Goal: Task Accomplishment & Management: Use online tool/utility

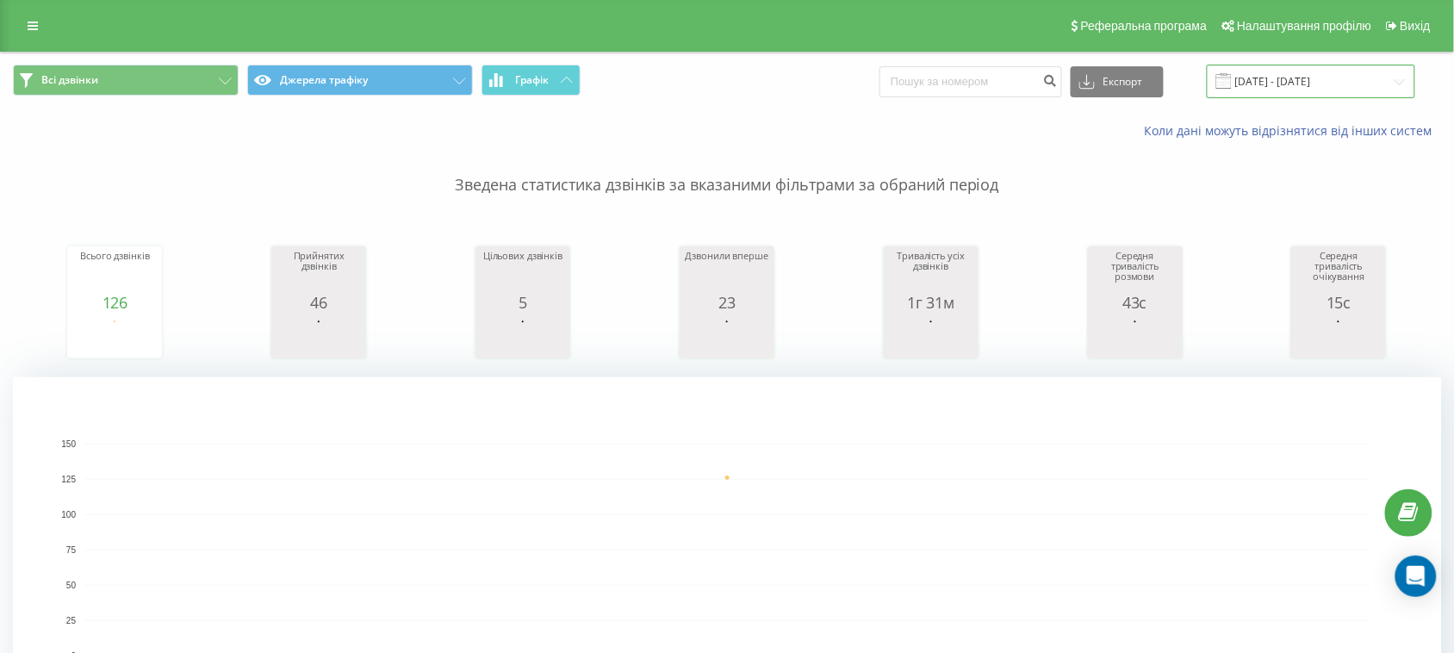
click at [1380, 69] on input "[DATE] - [DATE]" at bounding box center [1311, 82] width 208 height 34
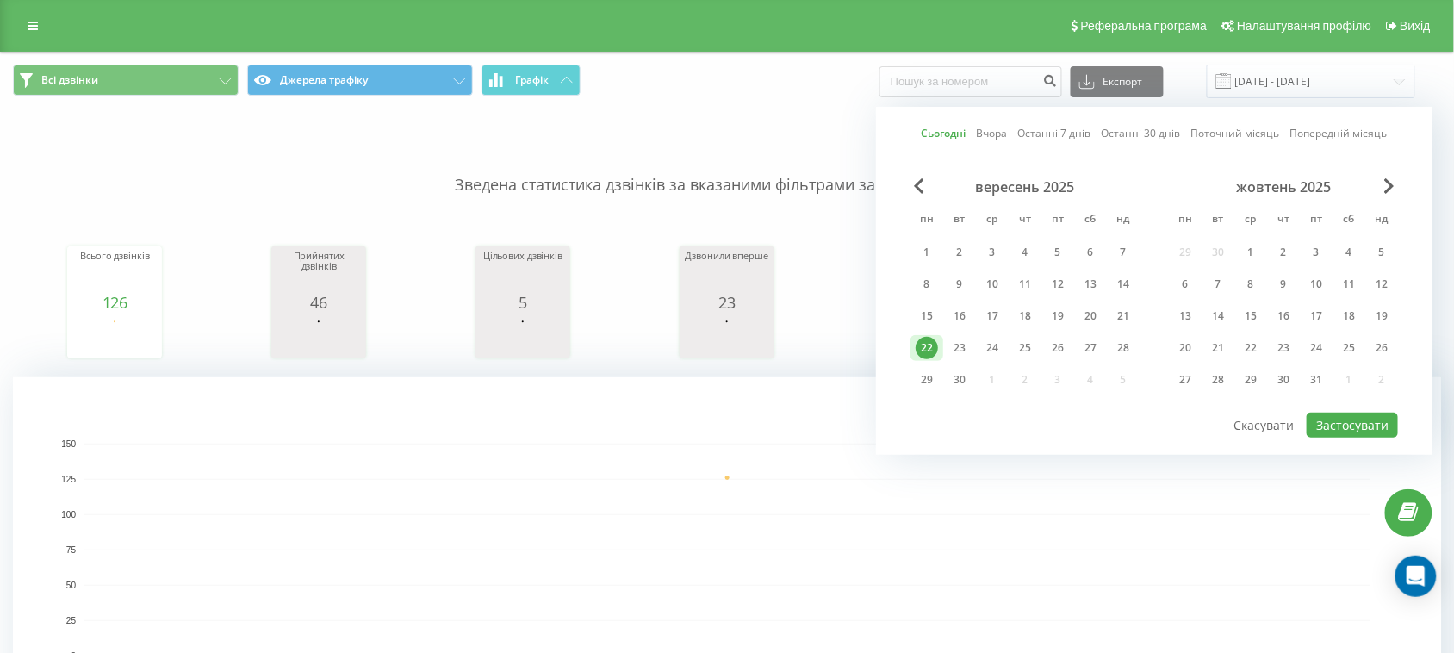
drag, startPoint x: 804, startPoint y: 136, endPoint x: 787, endPoint y: 140, distance: 17.8
click at [801, 136] on div "Коли дані можуть відрізнятися вiд інших систем" at bounding box center [999, 130] width 908 height 17
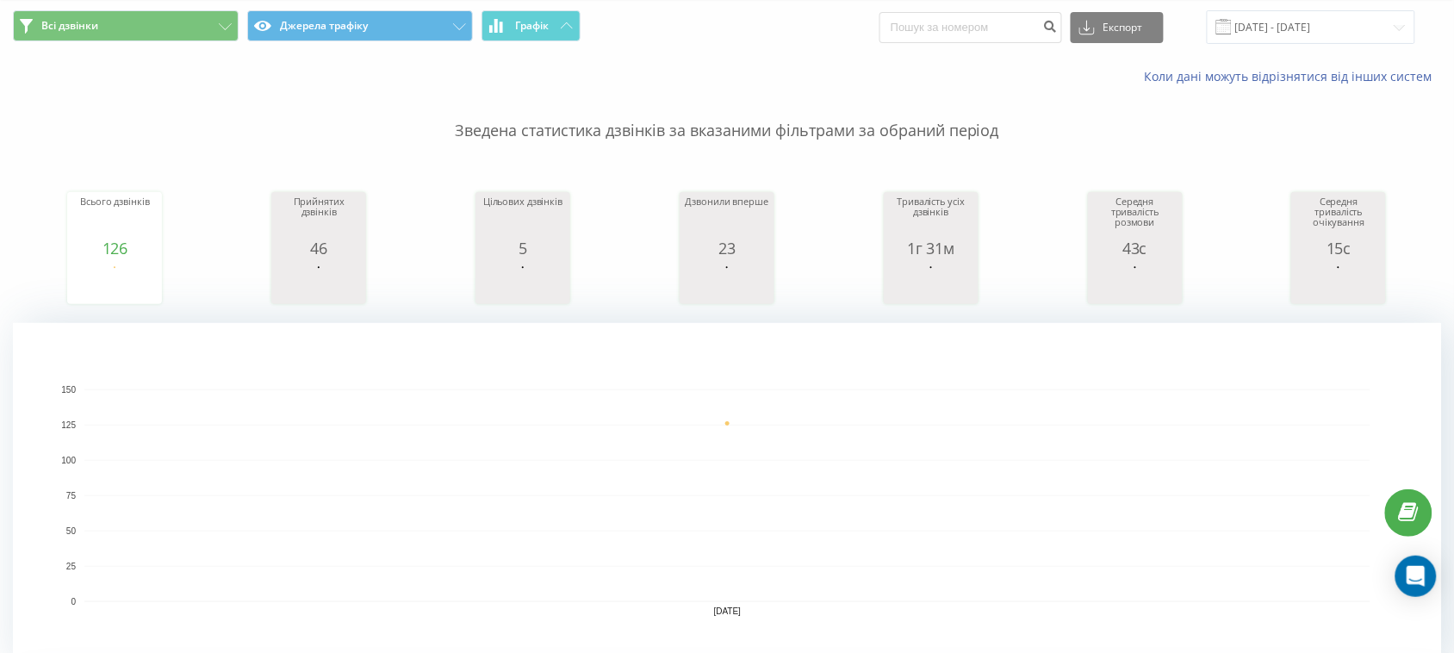
scroll to position [538, 0]
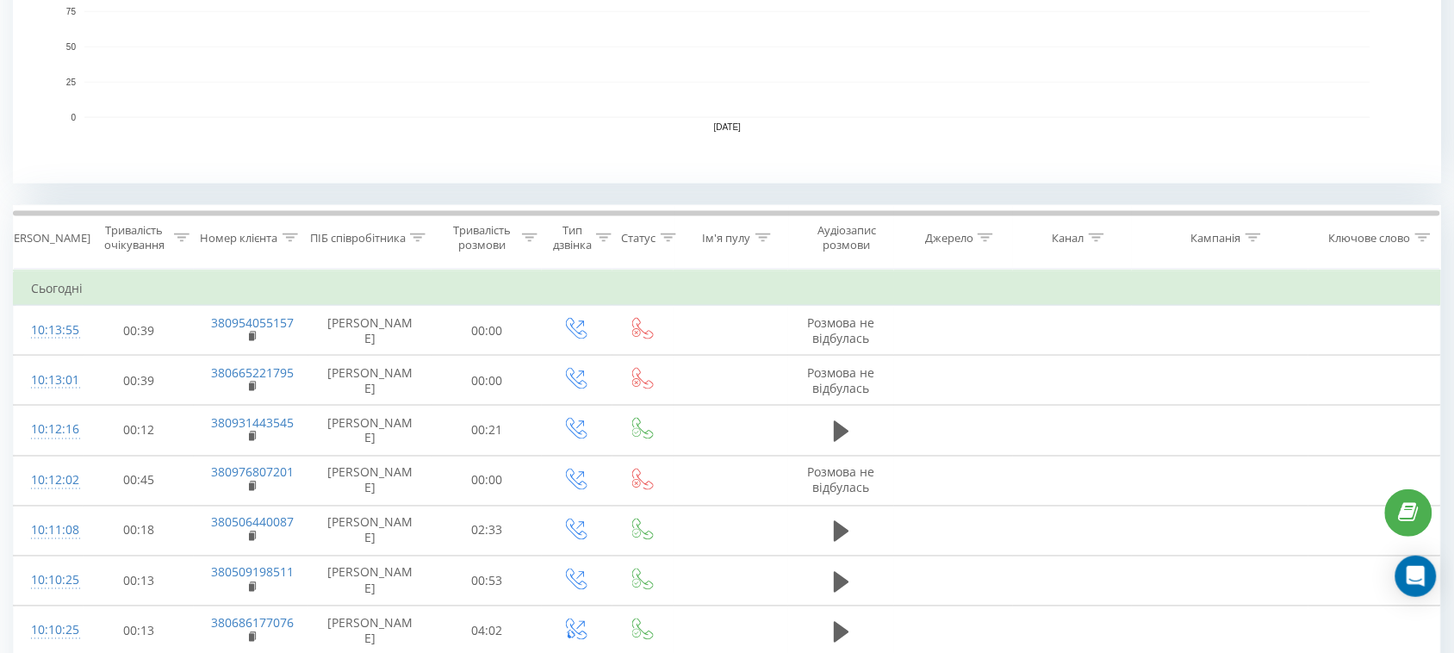
click at [418, 233] on icon at bounding box center [418, 237] width 16 height 9
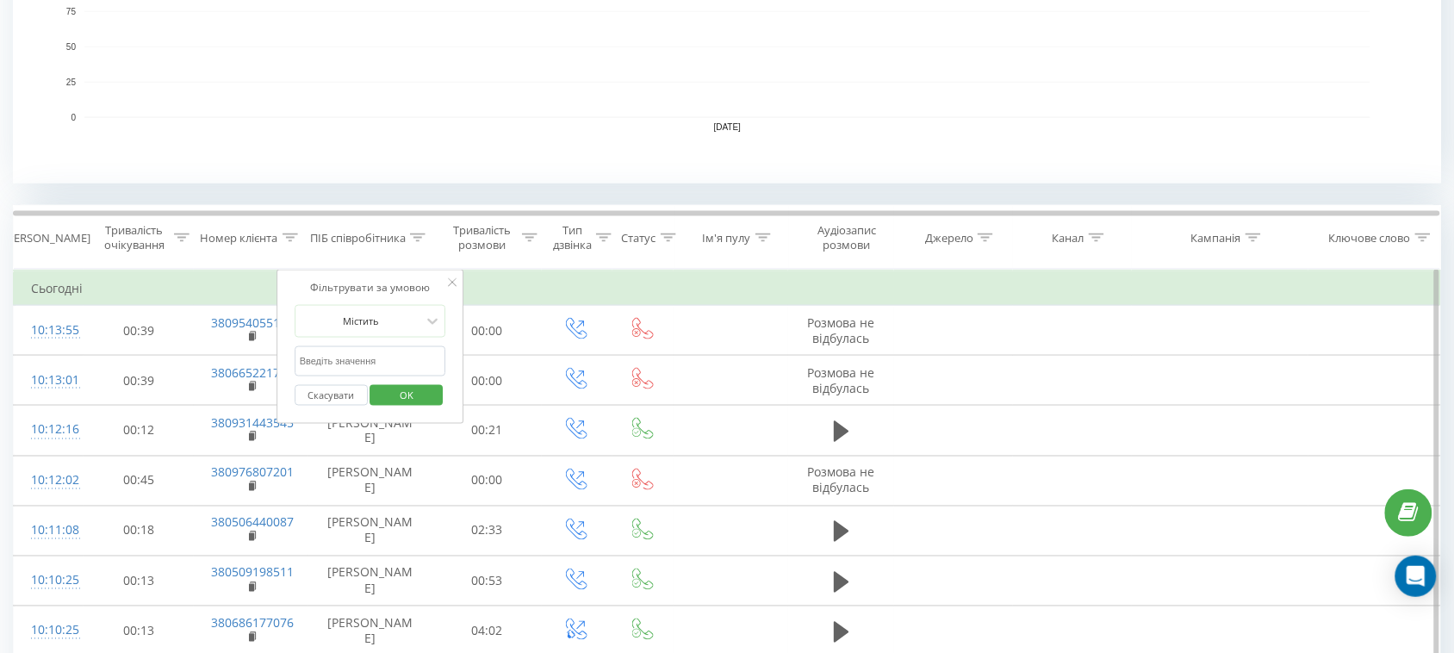
drag, startPoint x: 396, startPoint y: 380, endPoint x: 384, endPoint y: 369, distance: 16.5
click at [395, 380] on div "Скасувати OK" at bounding box center [371, 395] width 152 height 39
click at [383, 368] on input "text" at bounding box center [371, 361] width 152 height 30
type input "Валерія"
click at [396, 397] on span "OK" at bounding box center [406, 395] width 48 height 27
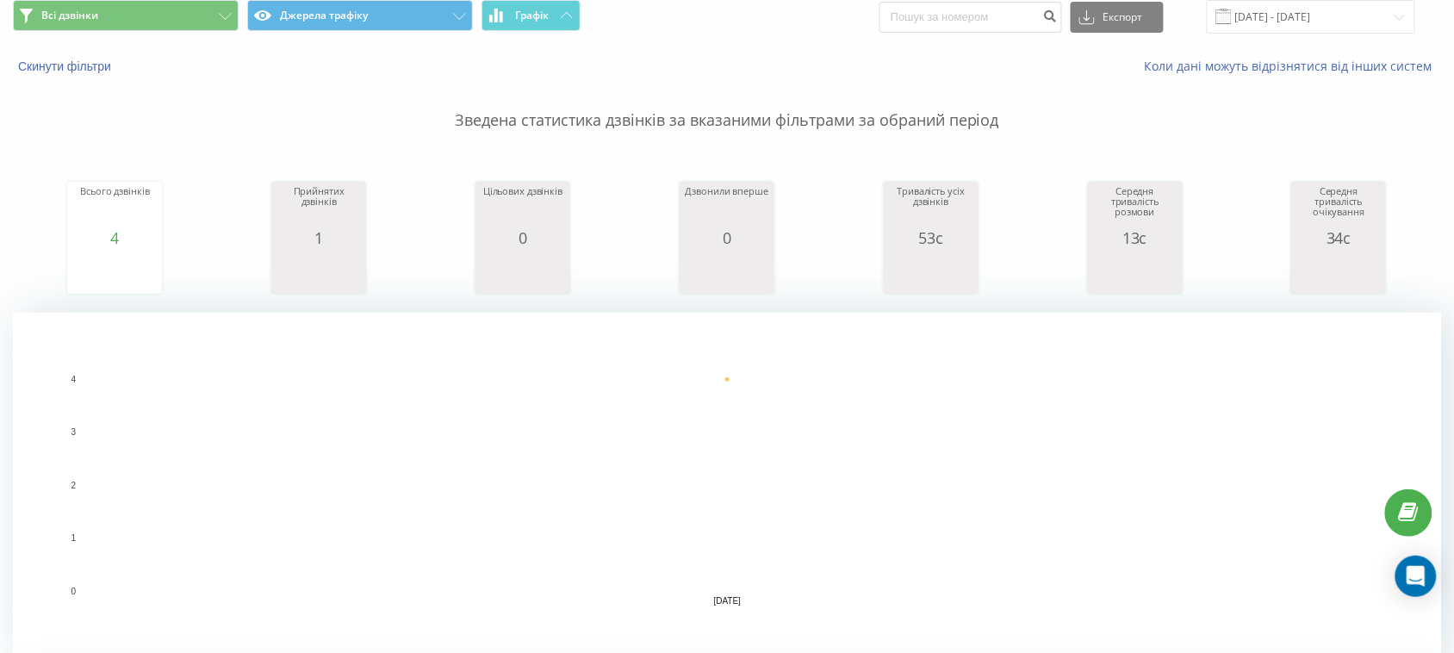
scroll to position [431, 0]
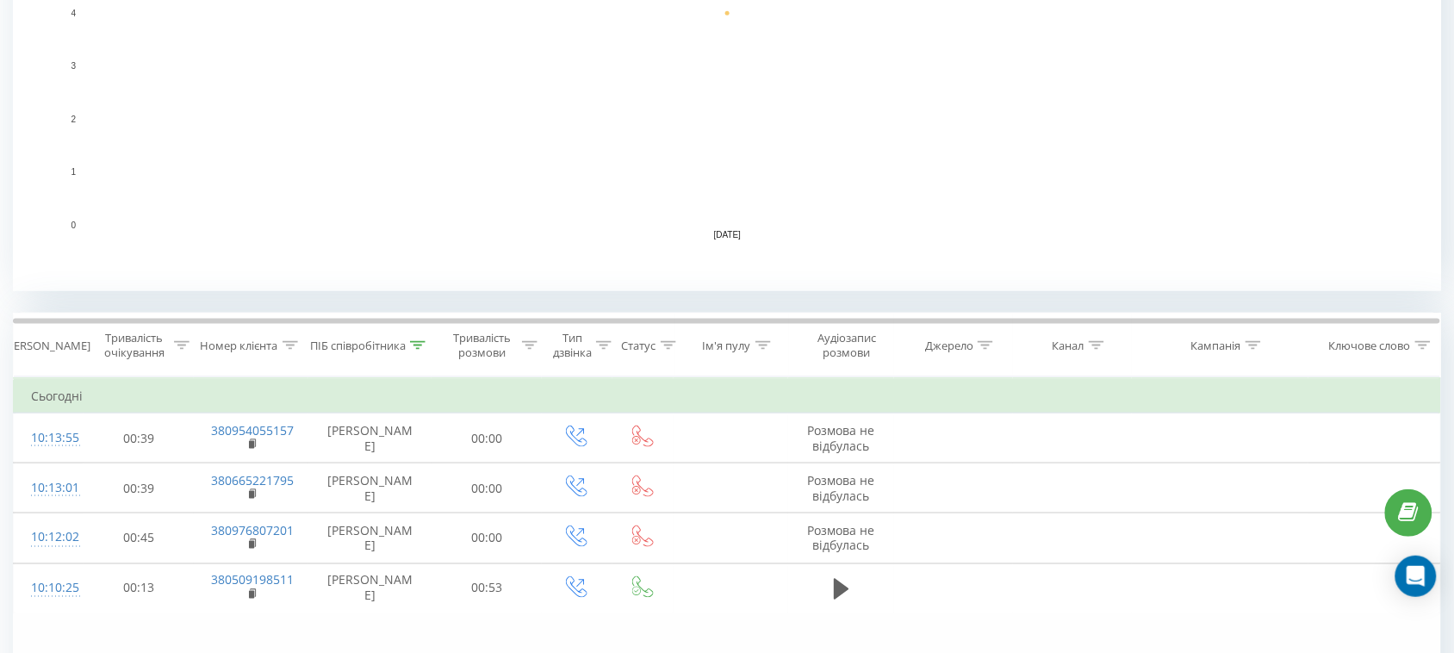
click at [420, 339] on div at bounding box center [418, 346] width 16 height 15
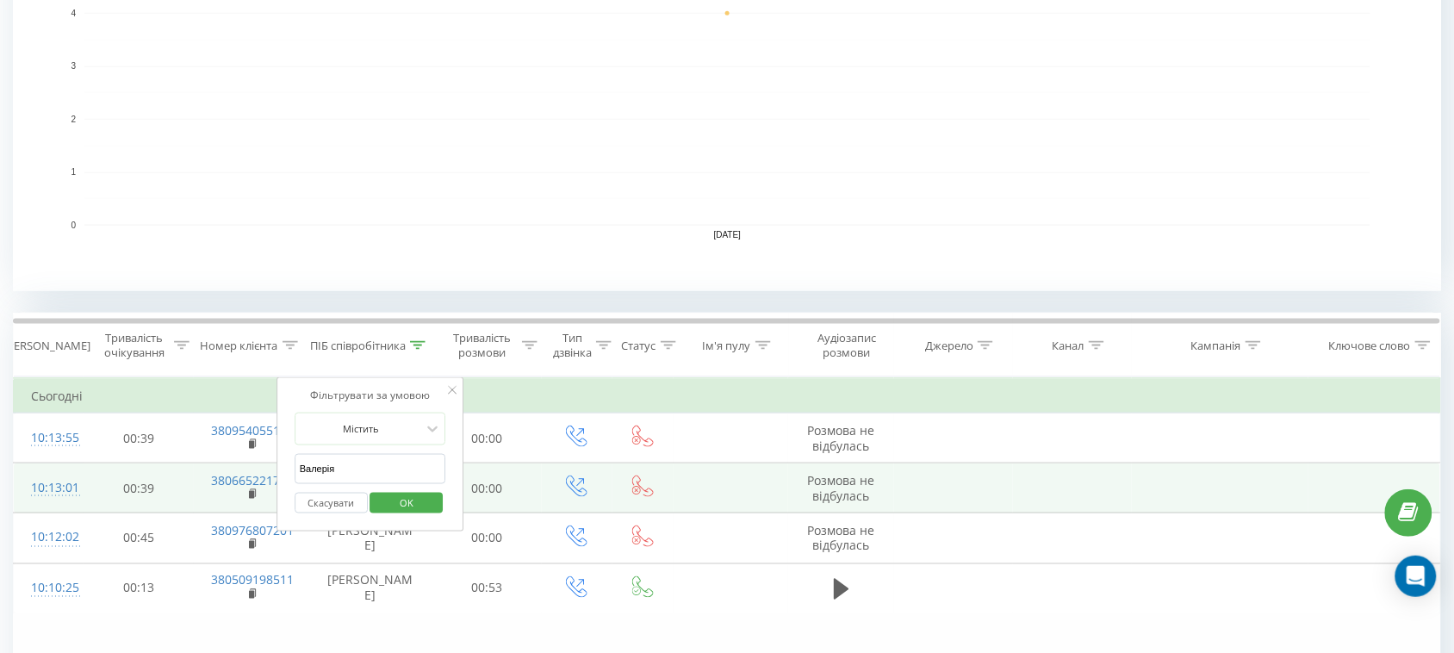
drag, startPoint x: 419, startPoint y: 467, endPoint x: 214, endPoint y: 466, distance: 205.0
click at [215, 467] on table "Фільтрувати за умовою Дорівнює Скасувати OK Фільтрувати за умовою Містить Скасу…" at bounding box center [727, 495] width 1428 height 237
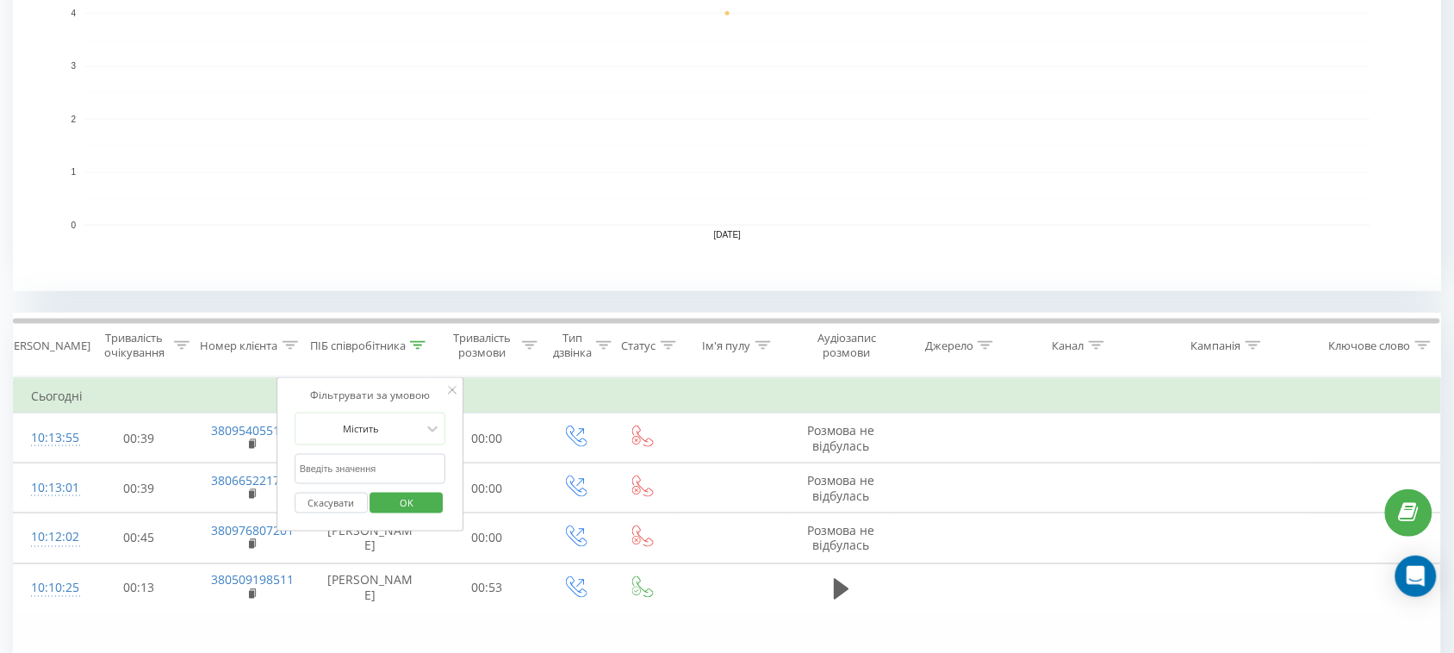
click at [392, 476] on input "text" at bounding box center [371, 469] width 152 height 30
type input "романова"
click at [398, 502] on span "OK" at bounding box center [406, 502] width 48 height 27
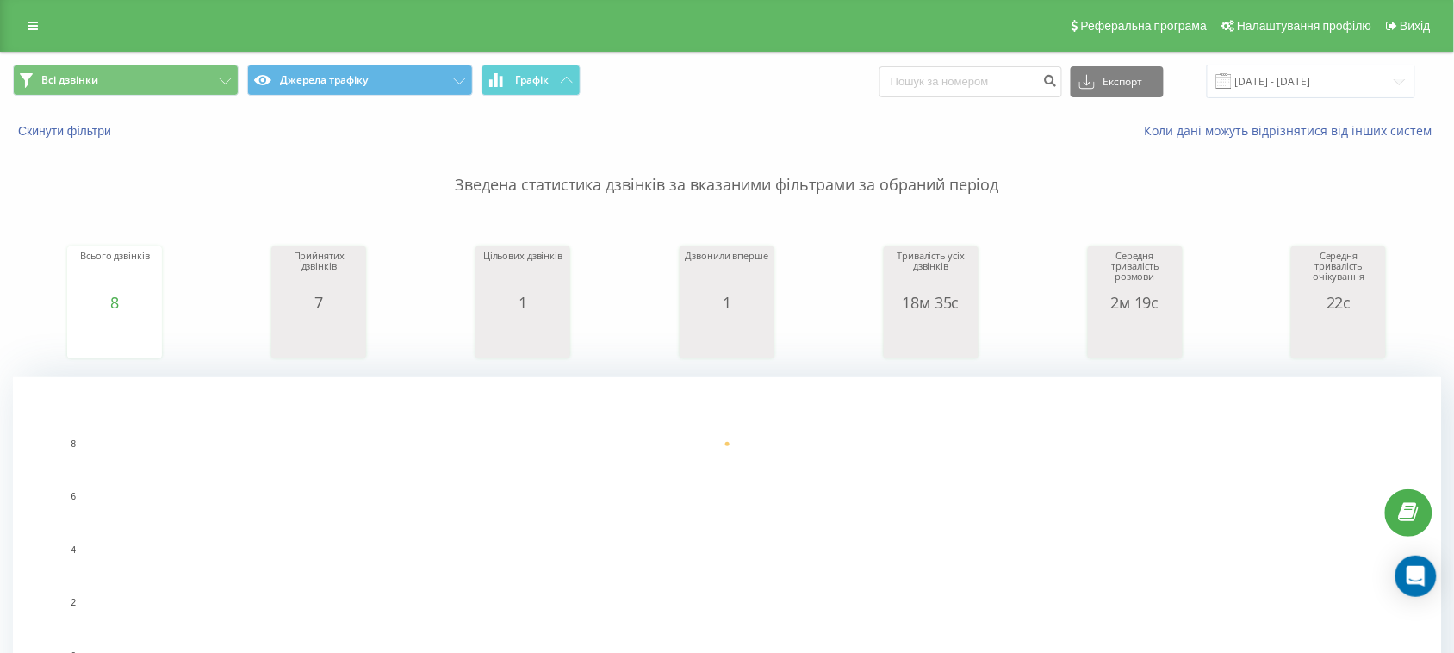
scroll to position [607, 0]
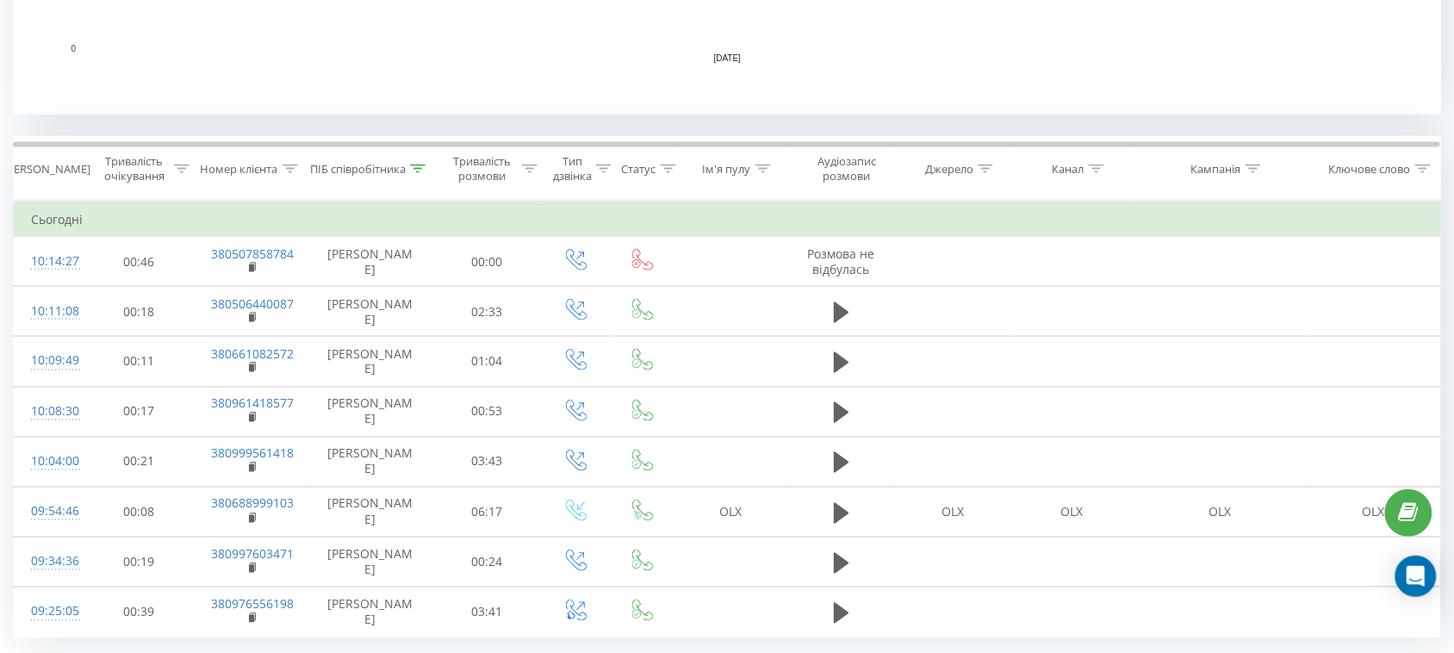
click at [420, 162] on div at bounding box center [418, 169] width 16 height 15
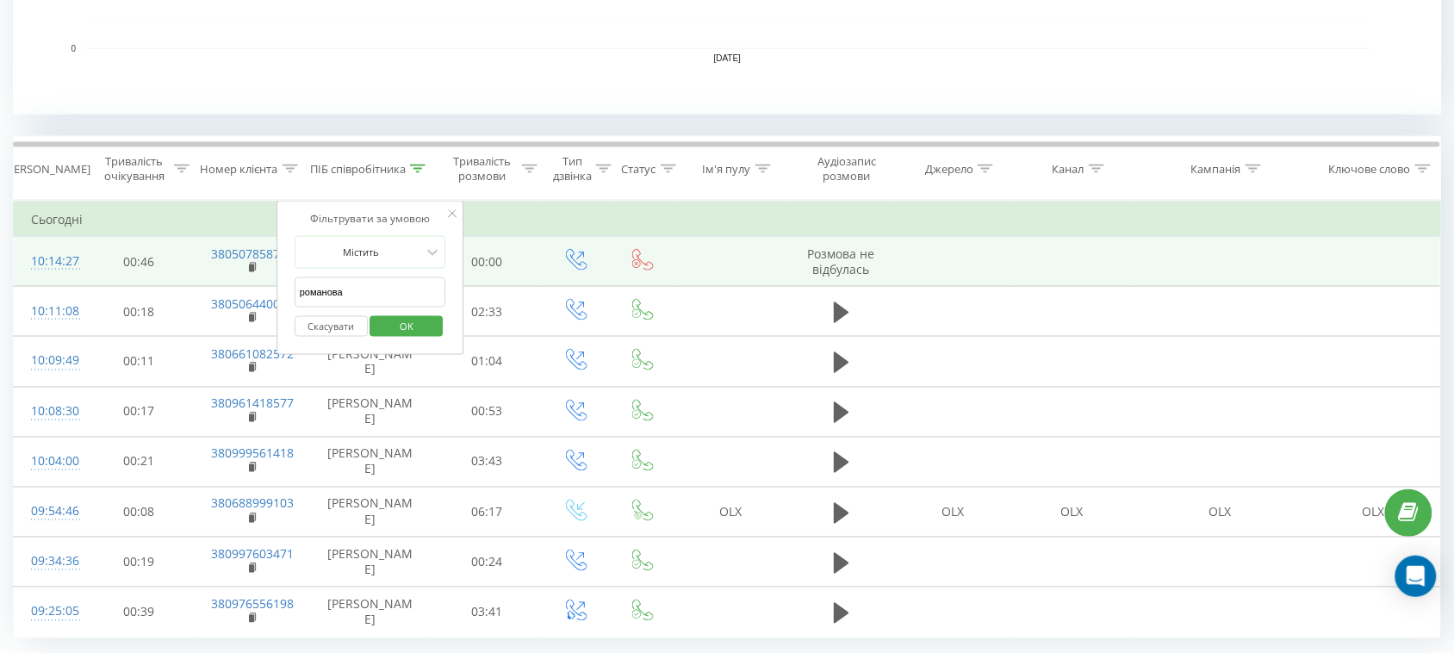
drag, startPoint x: 427, startPoint y: 286, endPoint x: 271, endPoint y: 284, distance: 155.9
click at [271, 284] on table "Фільтрувати за умовою Дорівнює Скасувати OK Фільтрувати за умовою Містить Скасу…" at bounding box center [727, 420] width 1428 height 438
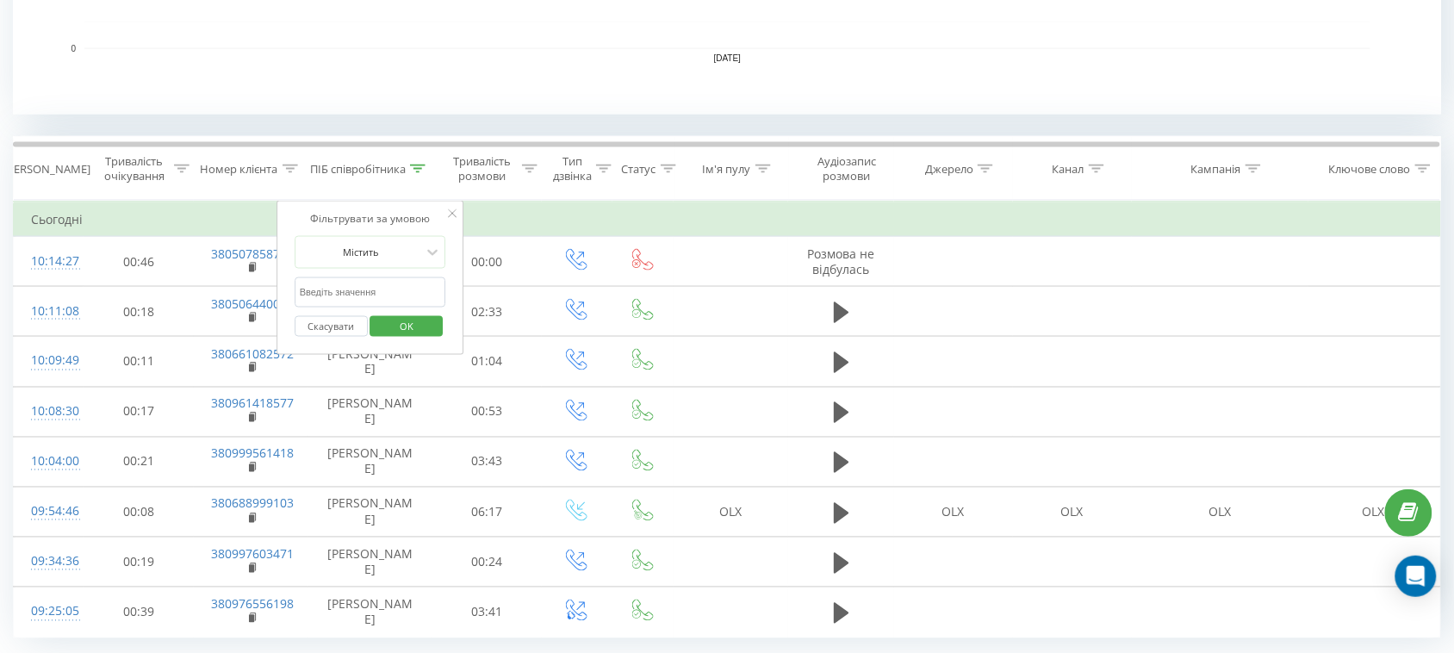
click at [329, 293] on input "text" at bounding box center [371, 292] width 152 height 30
click at [415, 315] on span "OK" at bounding box center [406, 326] width 48 height 27
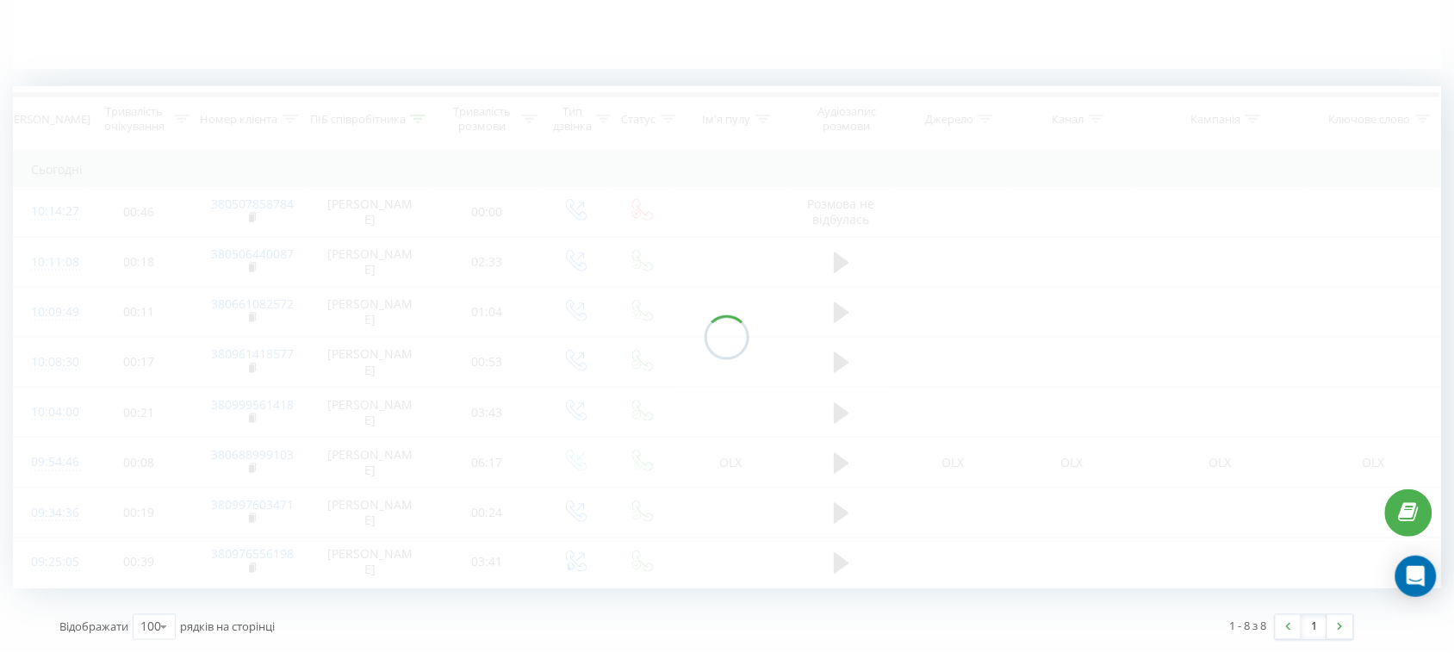
click at [422, 323] on div at bounding box center [727, 336] width 1428 height 501
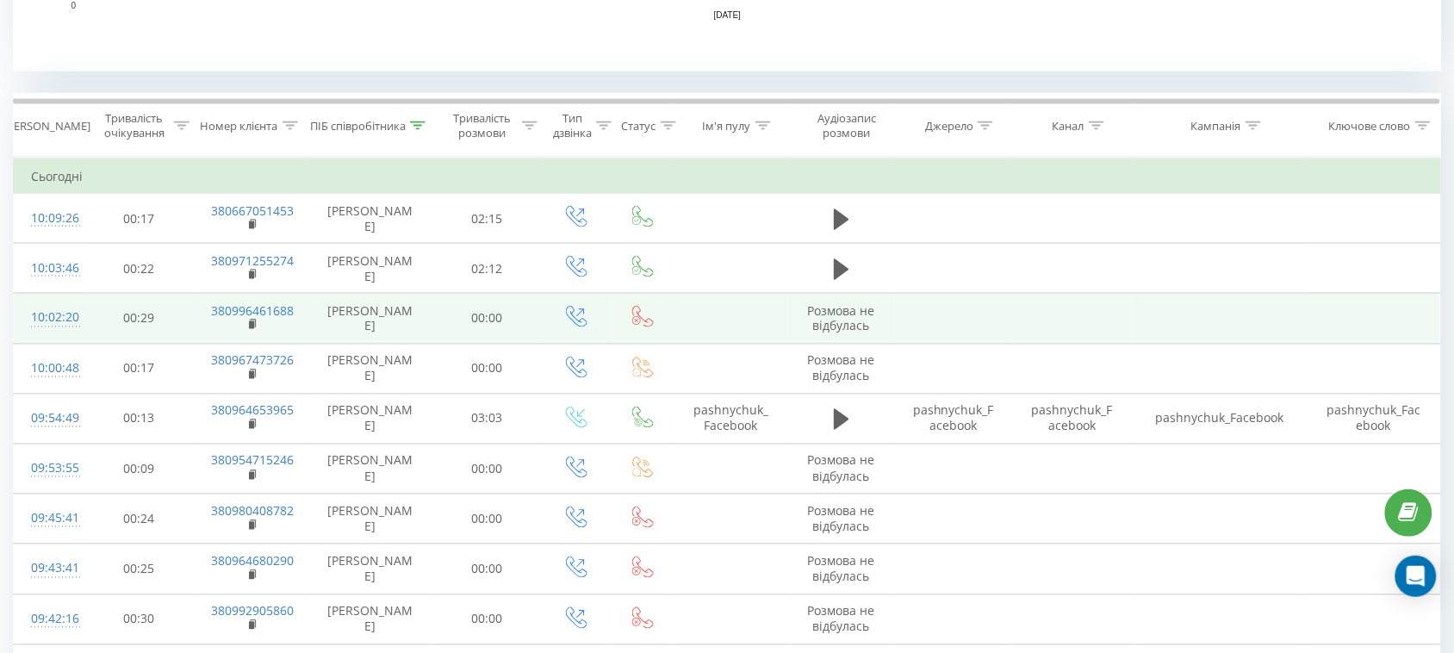
scroll to position [706, 0]
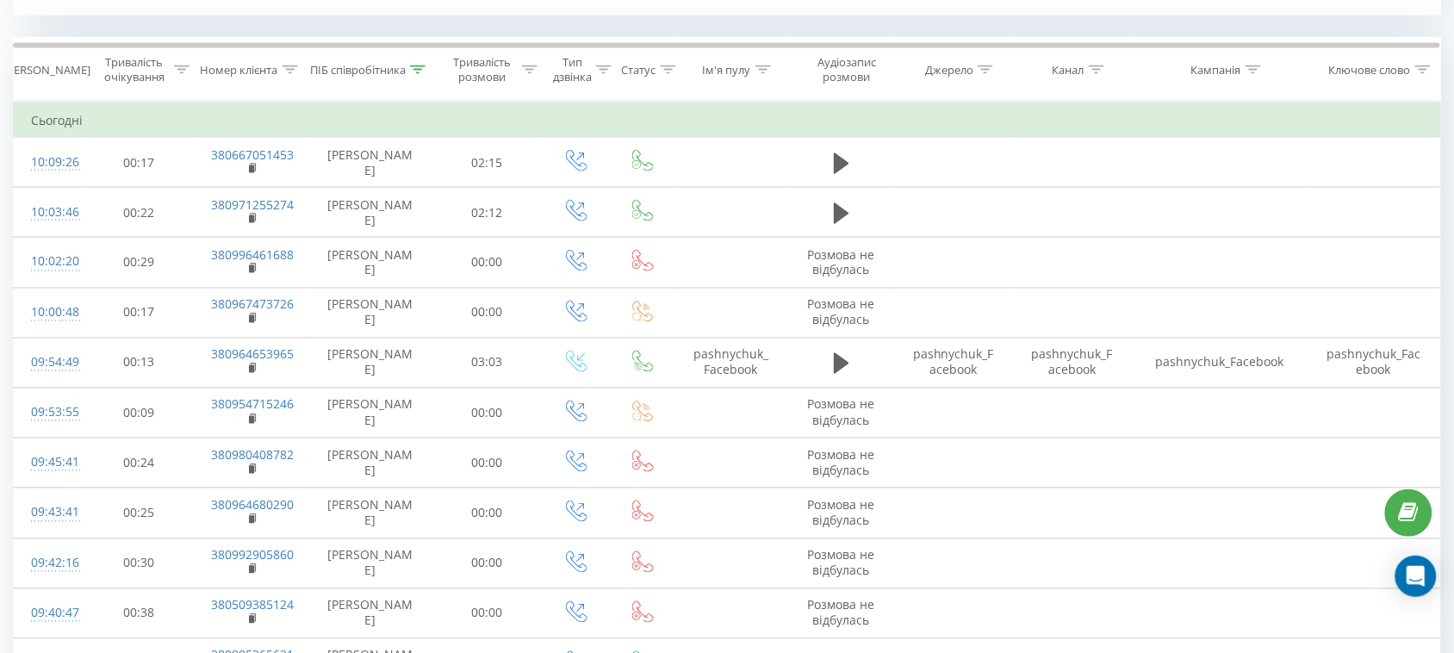
click at [420, 72] on icon at bounding box center [418, 69] width 16 height 9
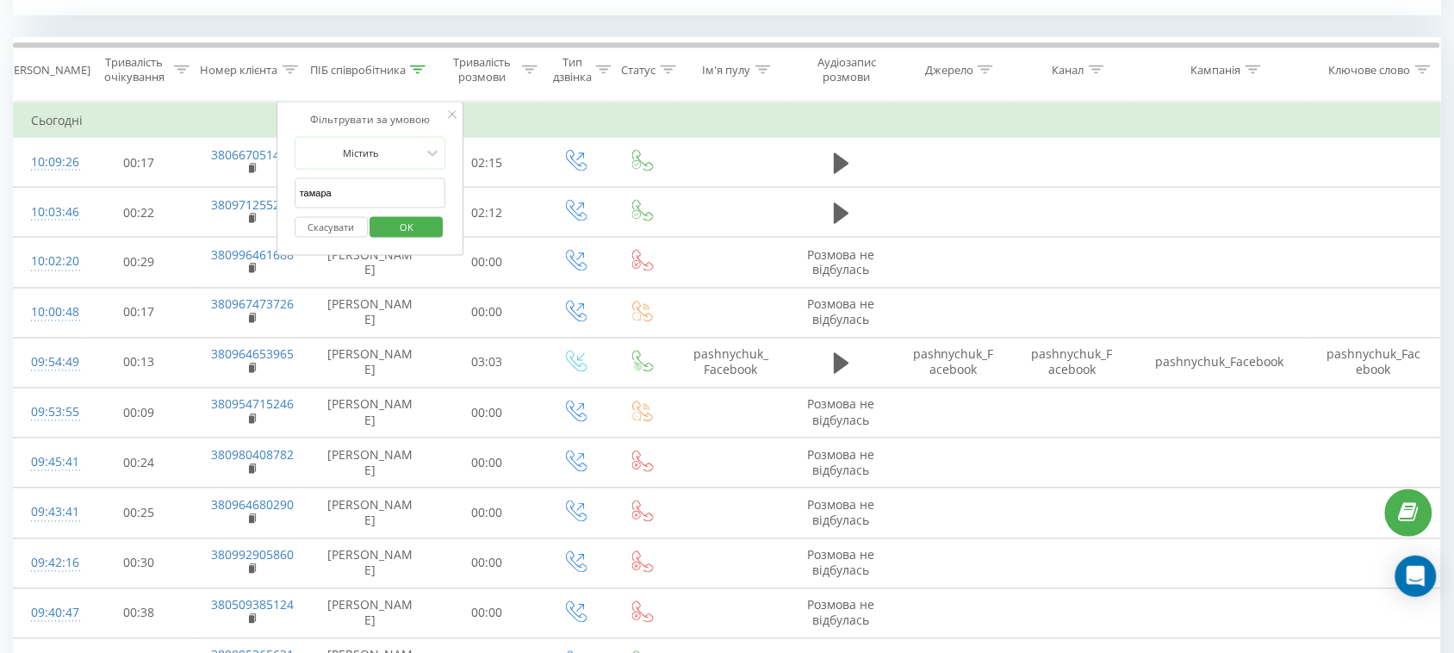
drag, startPoint x: 382, startPoint y: 196, endPoint x: 303, endPoint y: 203, distance: 78.8
click at [303, 203] on input "тамара" at bounding box center [371, 193] width 152 height 30
type input "т"
drag, startPoint x: 359, startPoint y: 196, endPoint x: 369, endPoint y: 205, distance: 12.8
click at [360, 196] on input "text" at bounding box center [371, 193] width 152 height 30
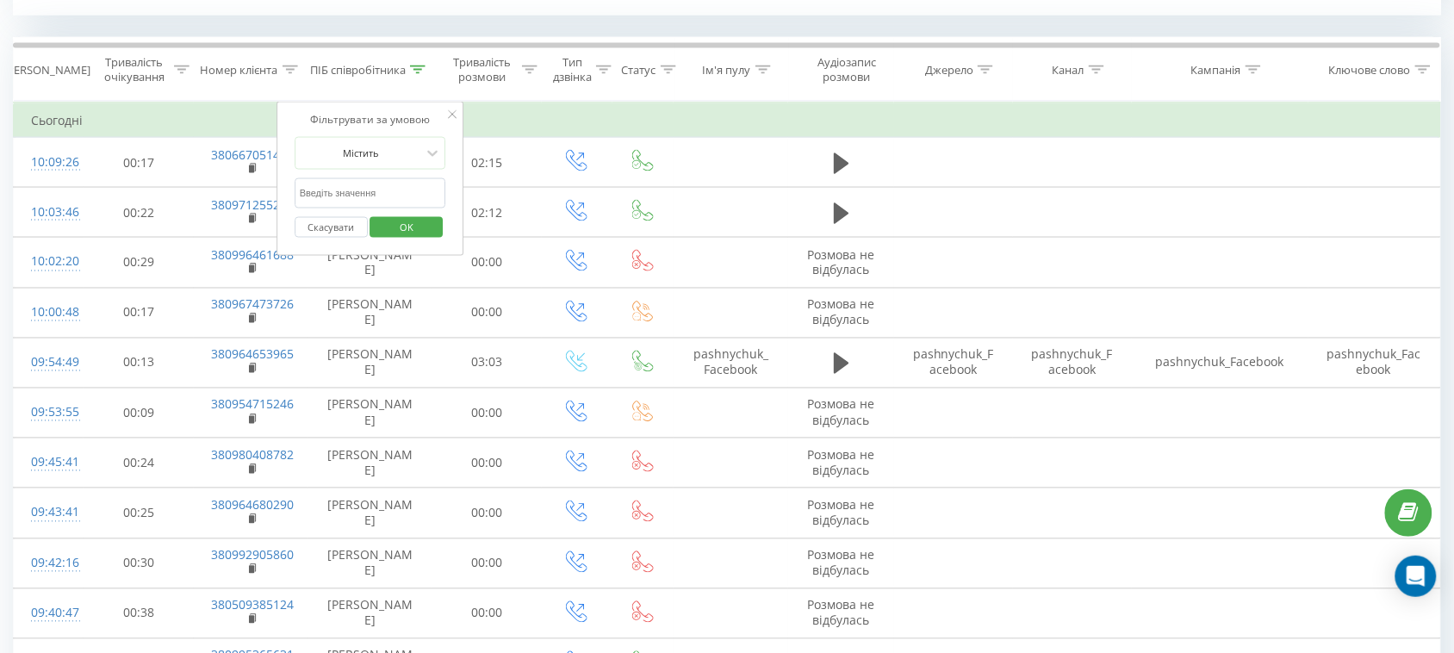
type input "аліна"
click at [418, 228] on span "OK" at bounding box center [406, 227] width 48 height 27
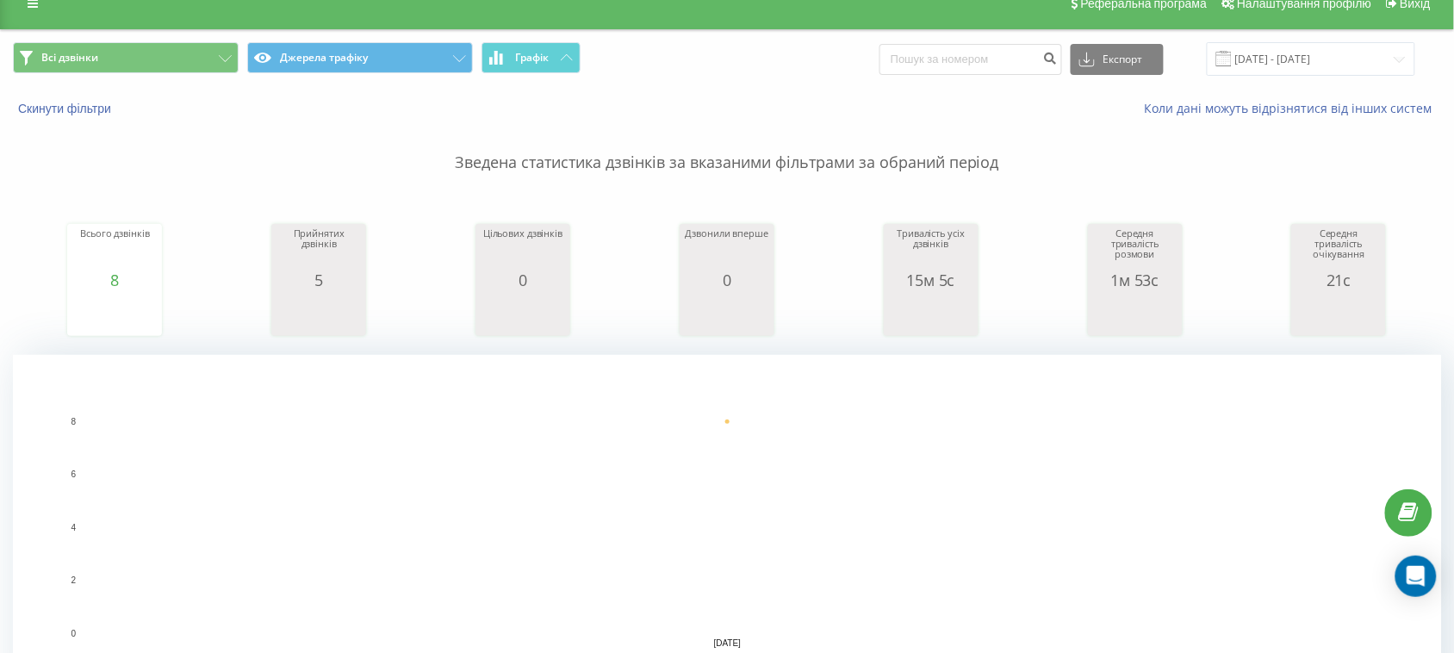
scroll to position [561, 0]
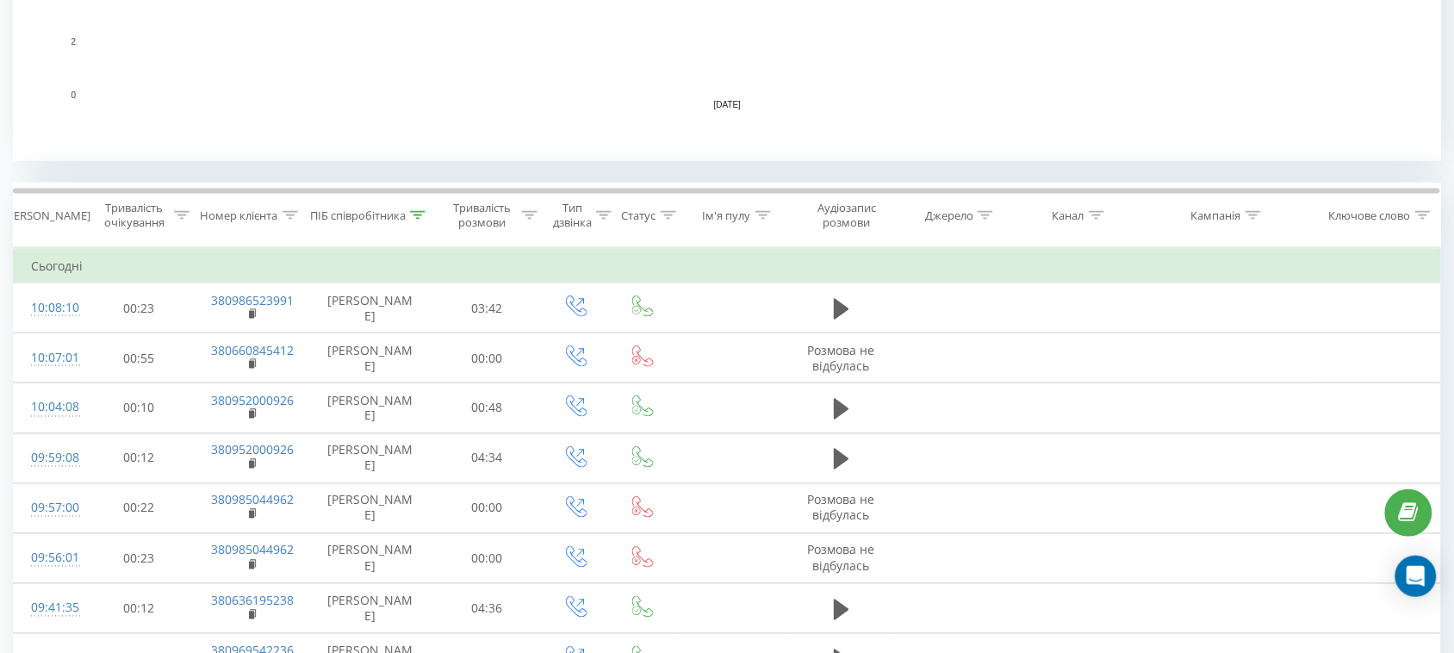
click at [410, 216] on icon at bounding box center [418, 215] width 16 height 9
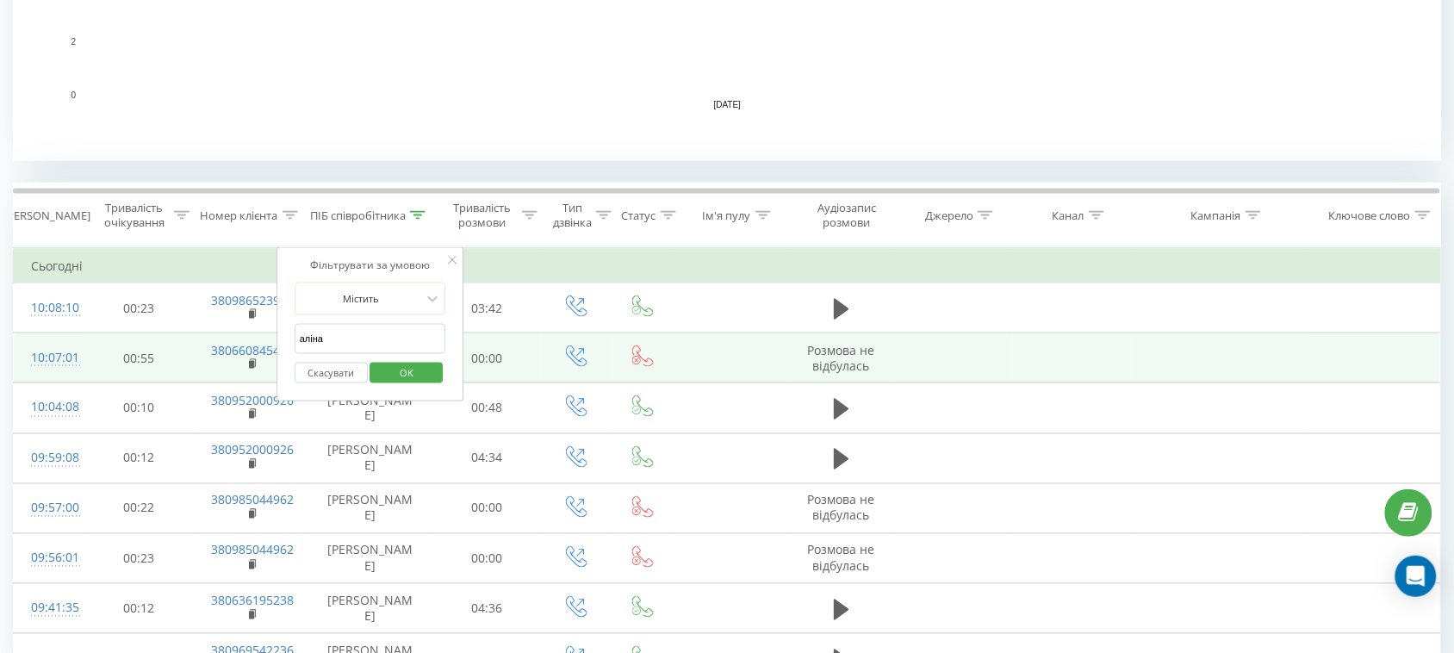
drag, startPoint x: 396, startPoint y: 343, endPoint x: 208, endPoint y: 333, distance: 188.9
click at [208, 333] on table "Фільтрувати за умовою Дорівнює Скасувати OK Фільтрувати за умовою Містить Скасу…" at bounding box center [727, 466] width 1428 height 438
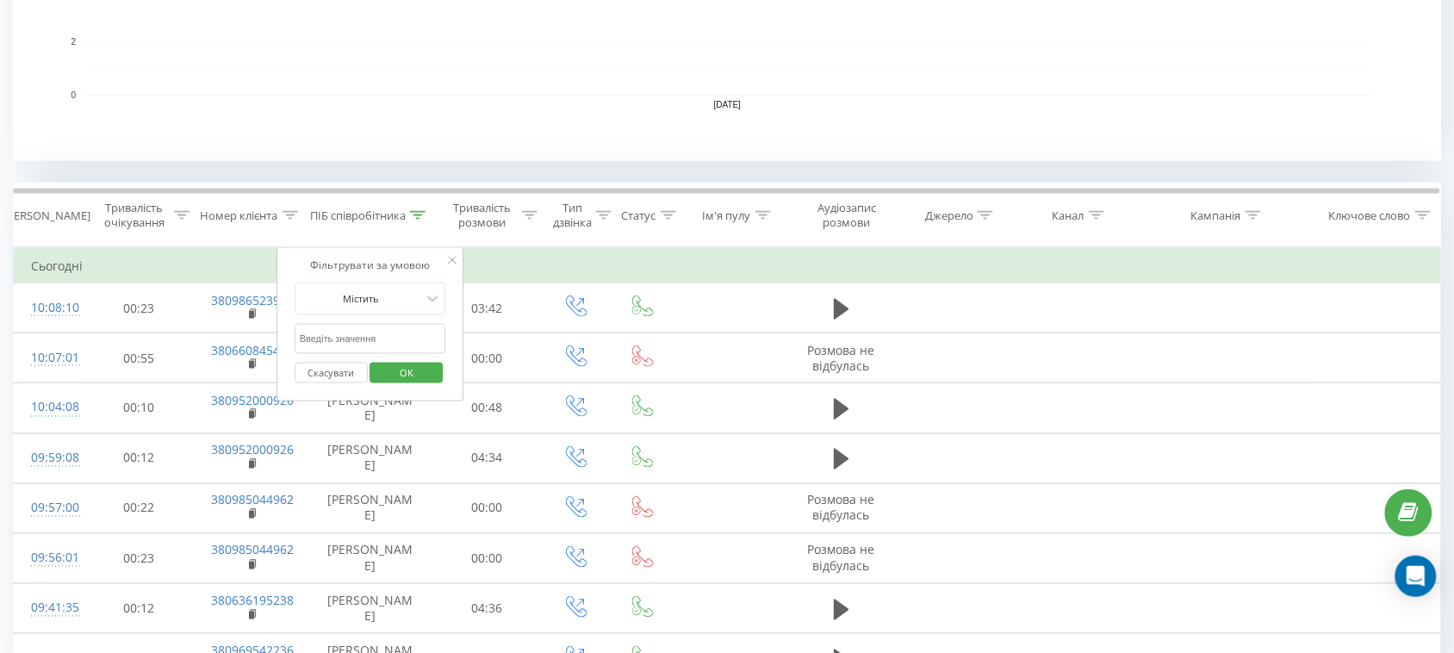
click at [306, 327] on input "text" at bounding box center [371, 339] width 152 height 30
type input "Косяк"
click at [428, 363] on span "OK" at bounding box center [406, 372] width 48 height 27
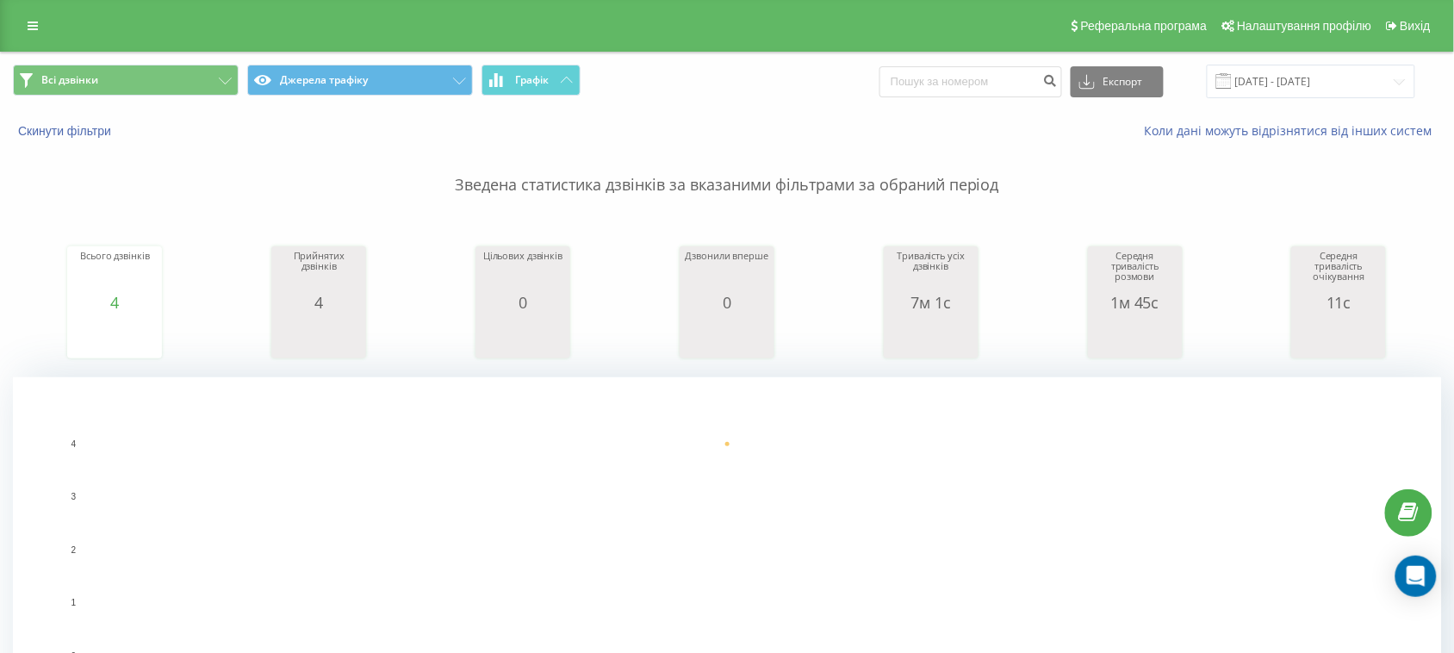
scroll to position [297, 0]
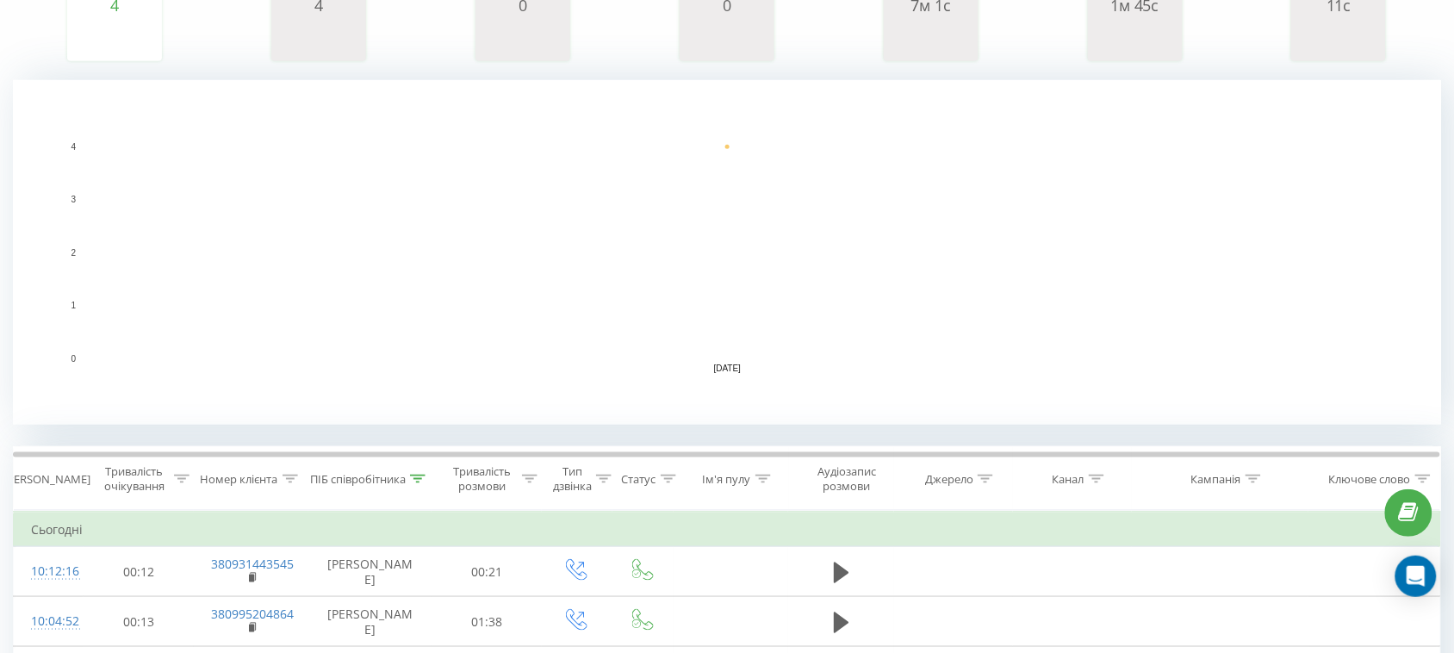
click at [415, 482] on icon at bounding box center [418, 479] width 16 height 9
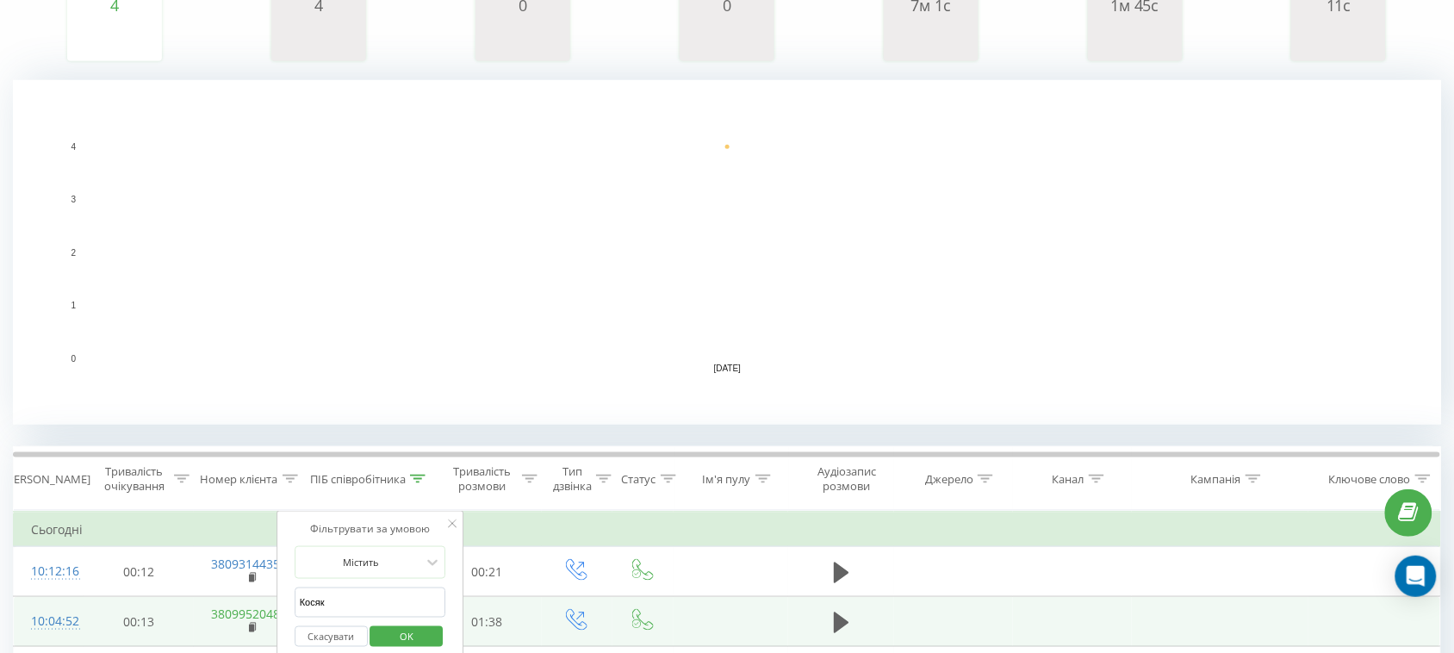
drag, startPoint x: 389, startPoint y: 599, endPoint x: 264, endPoint y: 605, distance: 124.2
click at [267, 606] on table "Фільтрувати за умовою Дорівнює Скасувати OK Фільтрувати за умовою Містить Скасу…" at bounding box center [727, 629] width 1428 height 237
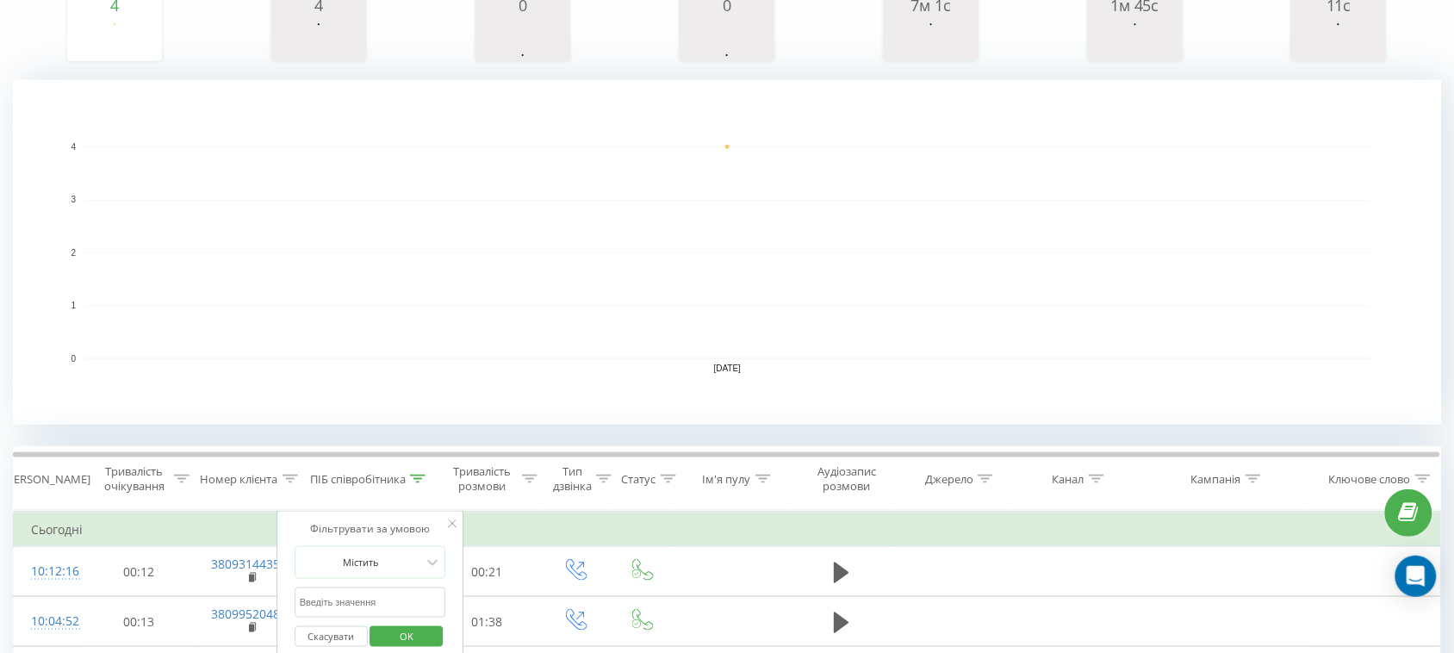
click at [399, 631] on span "OK" at bounding box center [406, 636] width 48 height 27
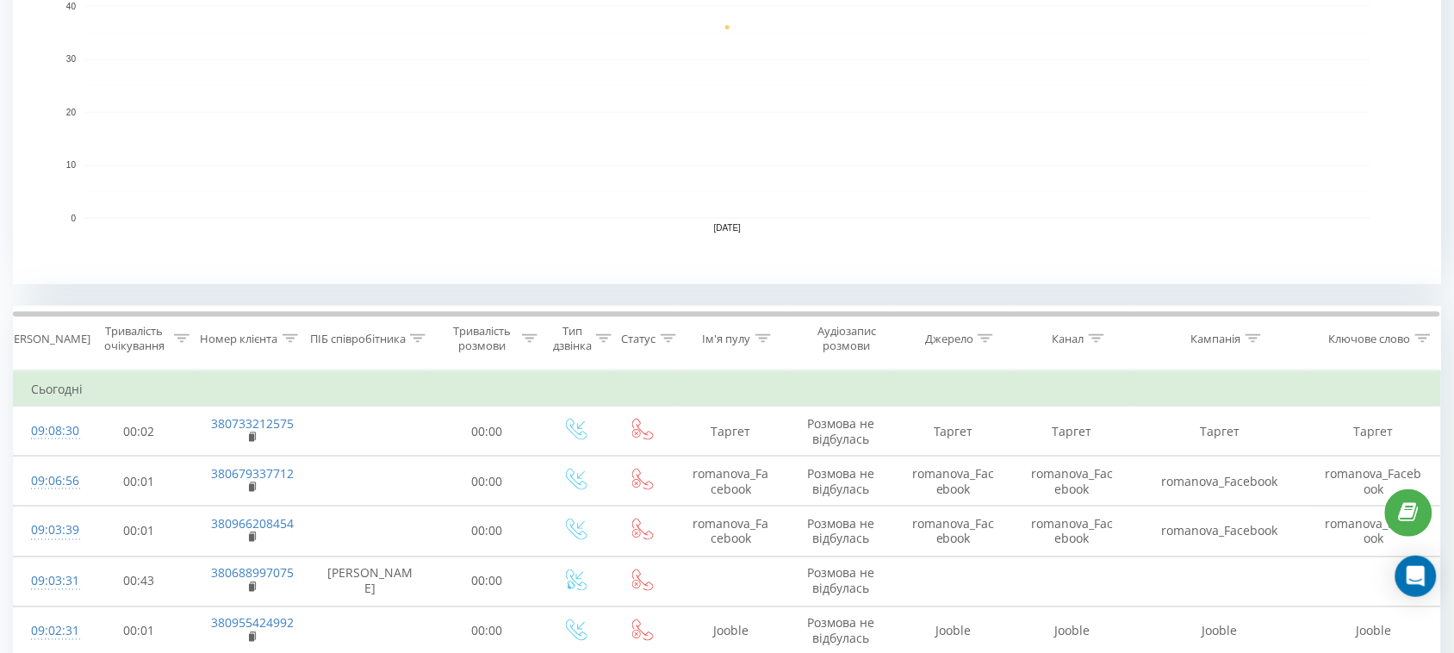
scroll to position [431, 0]
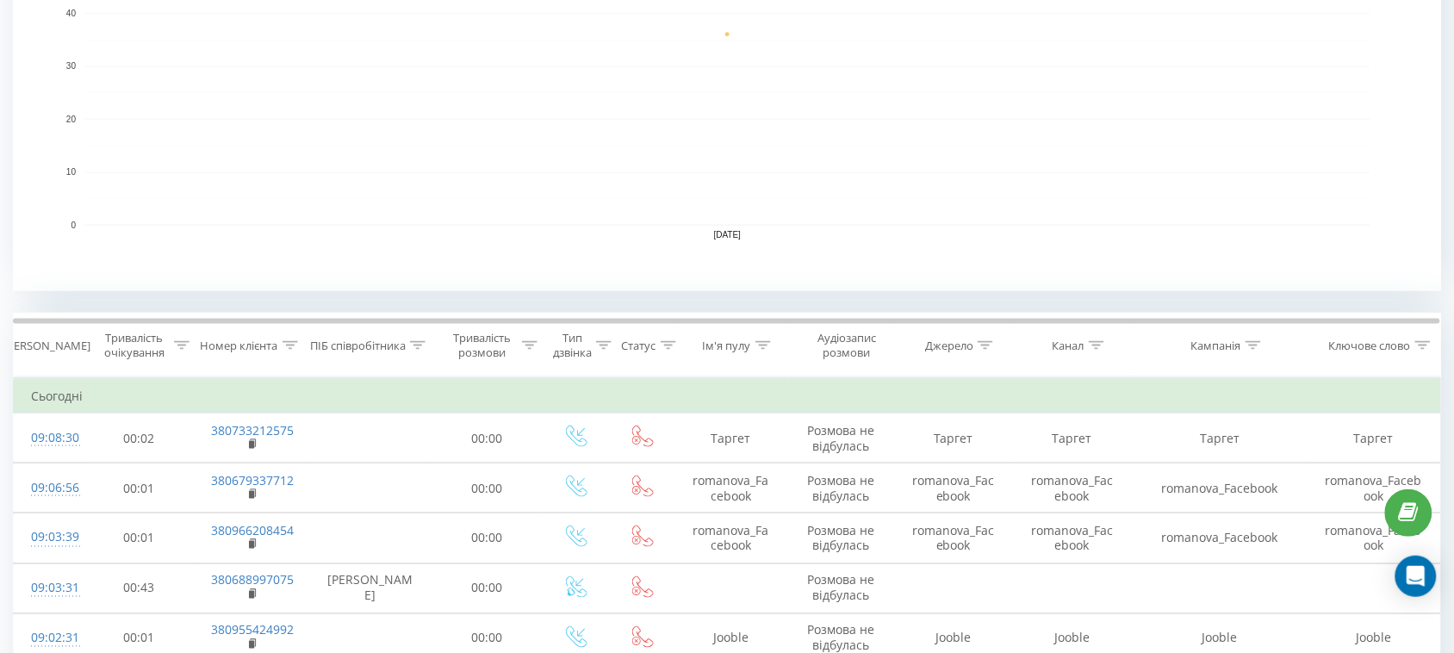
click at [420, 341] on icon at bounding box center [418, 345] width 16 height 9
click at [402, 504] on span "OK" at bounding box center [406, 502] width 48 height 27
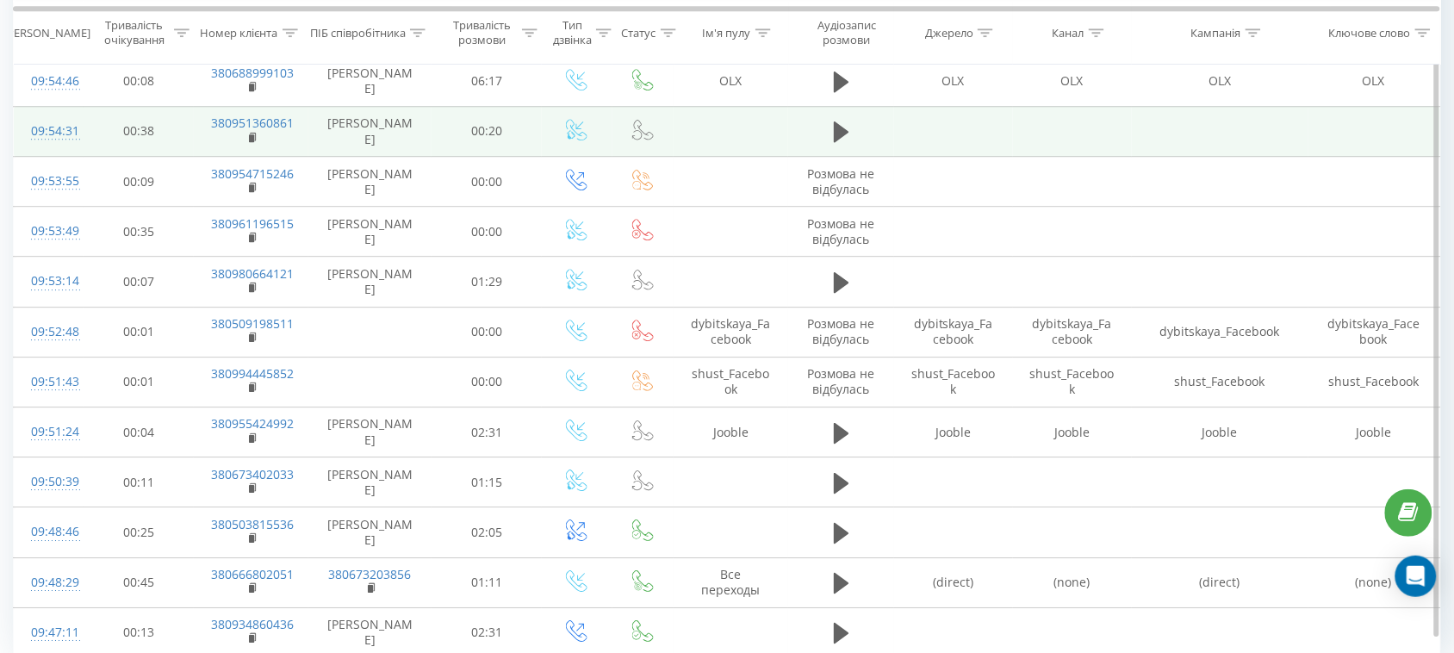
scroll to position [5288, 0]
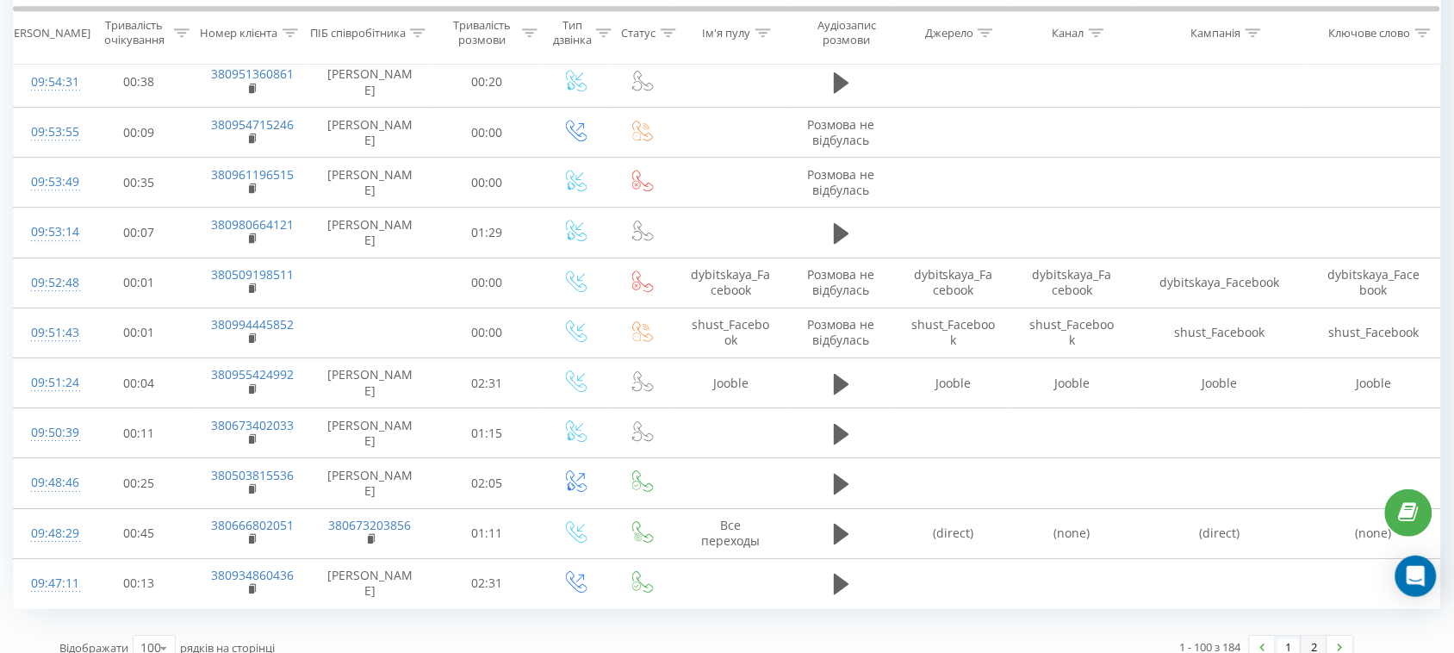
click at [1322, 636] on link "2" at bounding box center [1315, 648] width 26 height 24
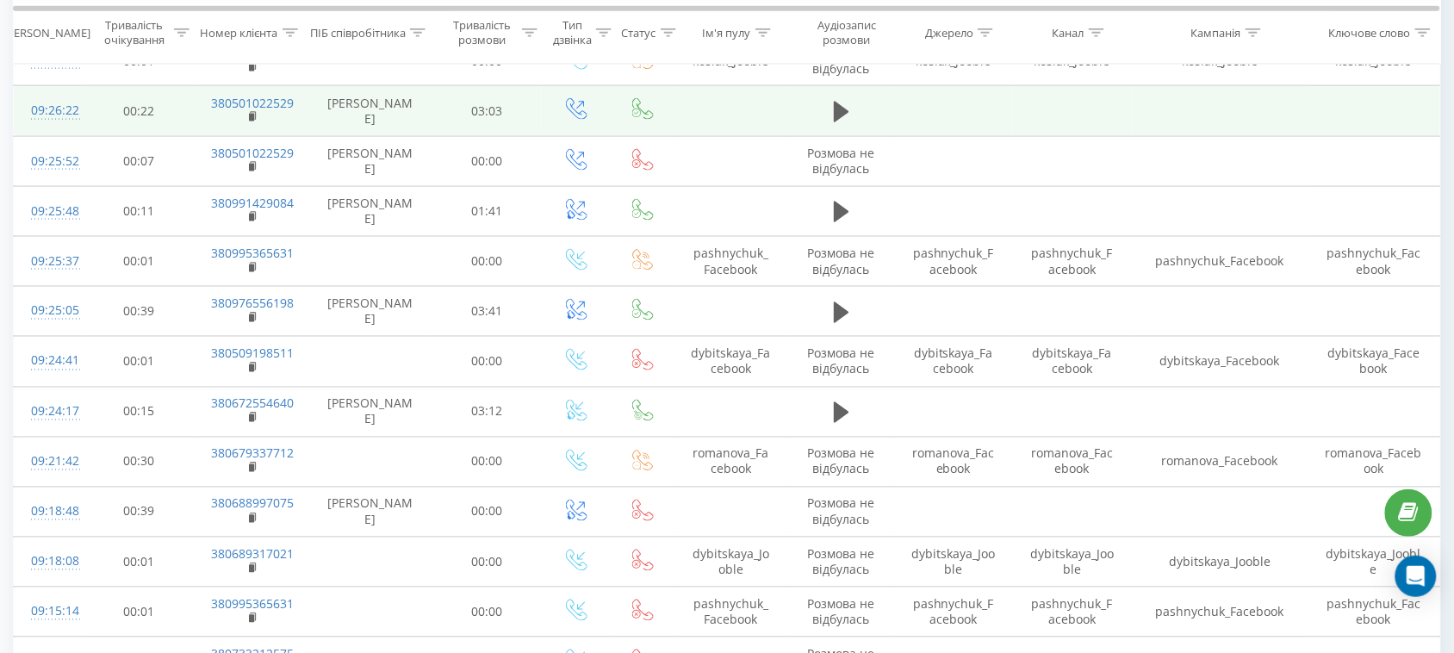
scroll to position [2639, 0]
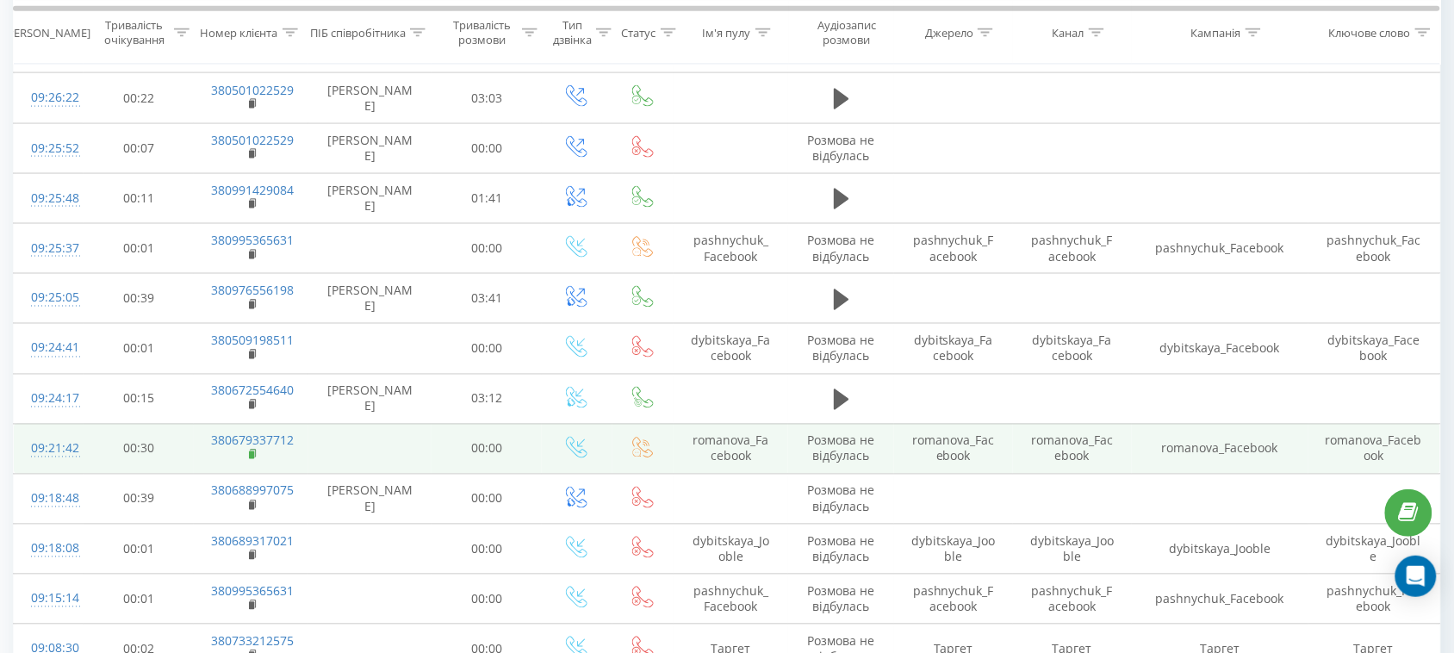
click at [252, 450] on icon at bounding box center [253, 454] width 6 height 8
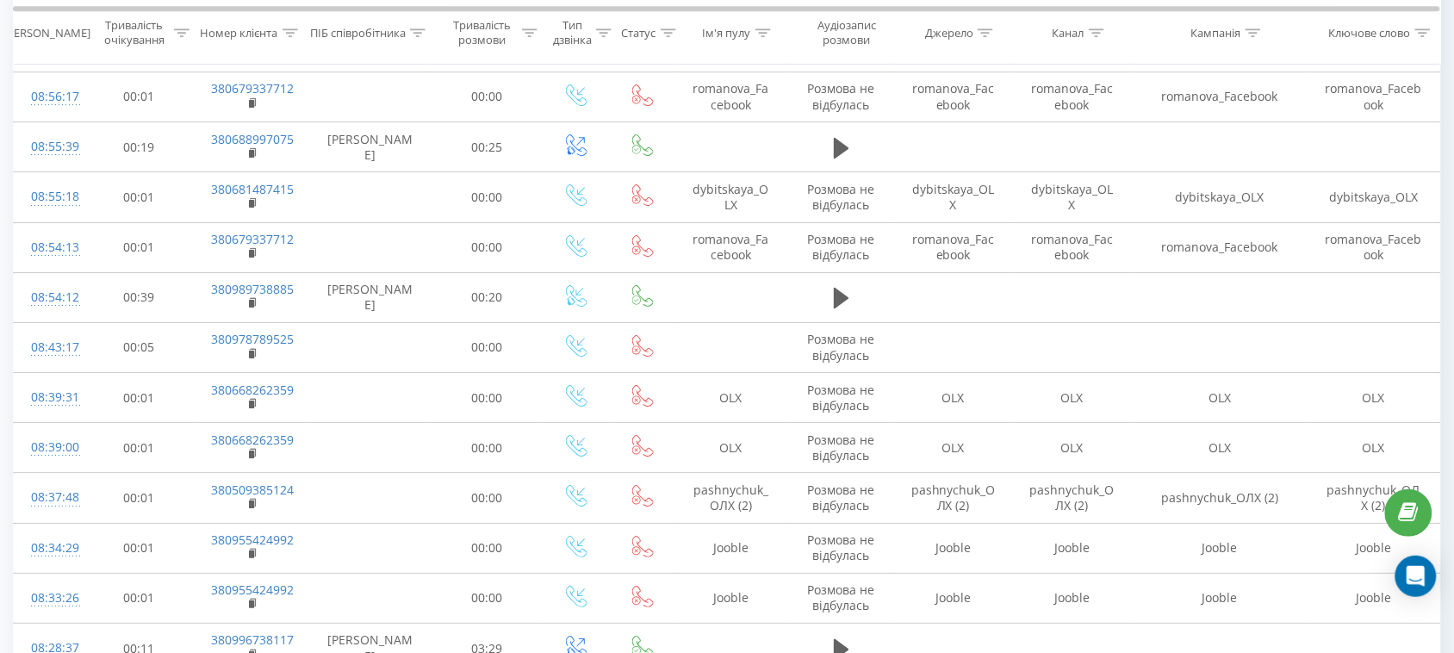
scroll to position [4484, 0]
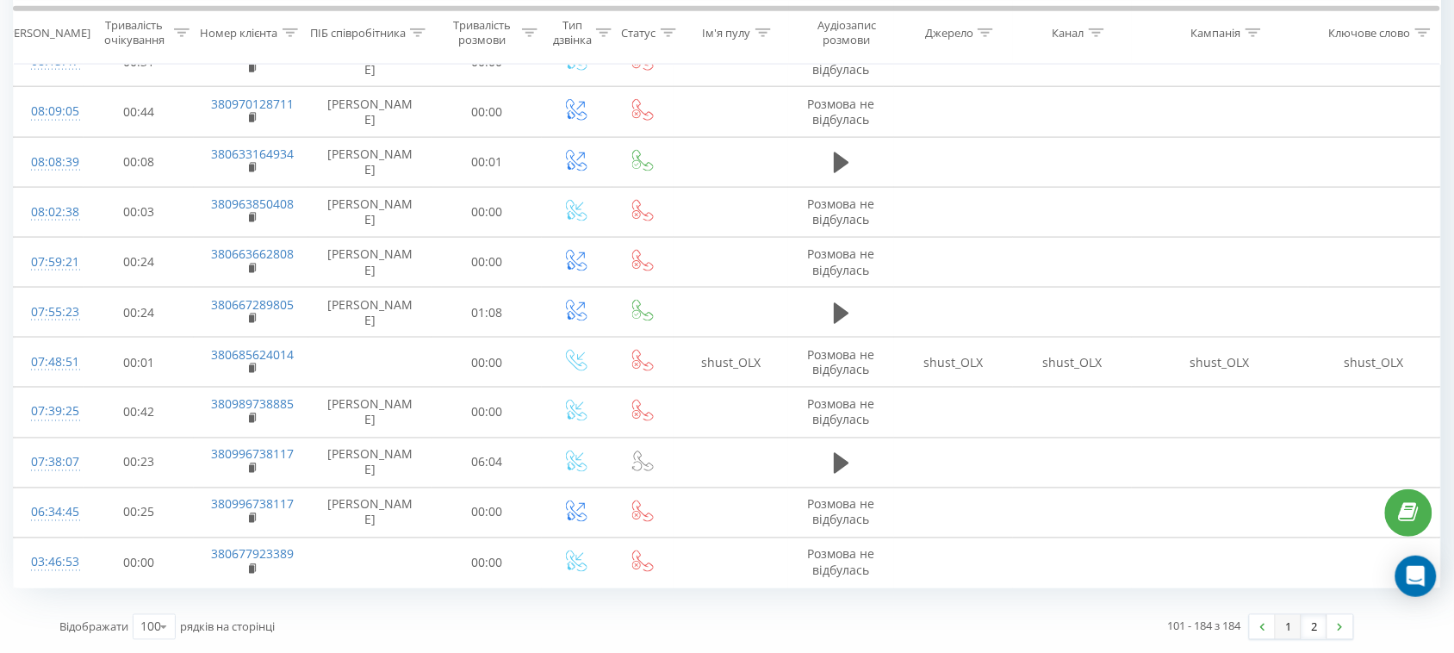
click at [1280, 621] on link "1" at bounding box center [1289, 627] width 26 height 24
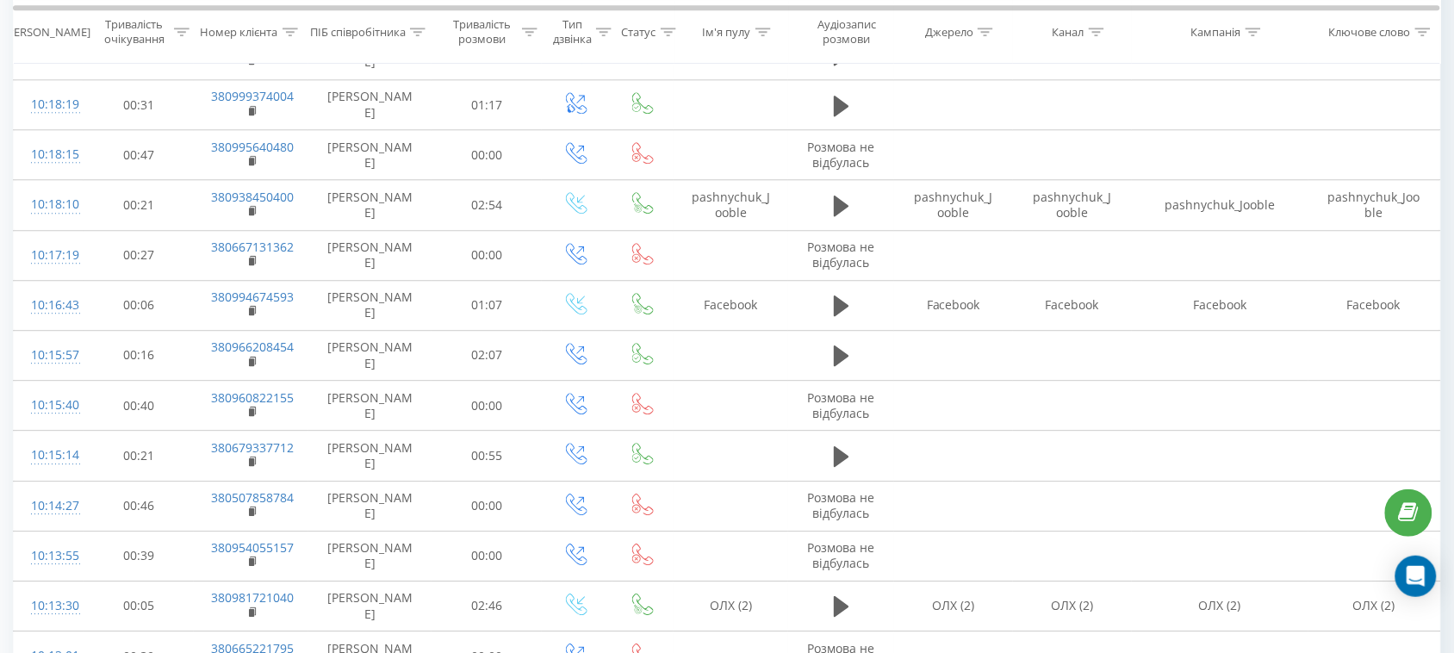
scroll to position [700, 0]
